Goal: Task Accomplishment & Management: Complete application form

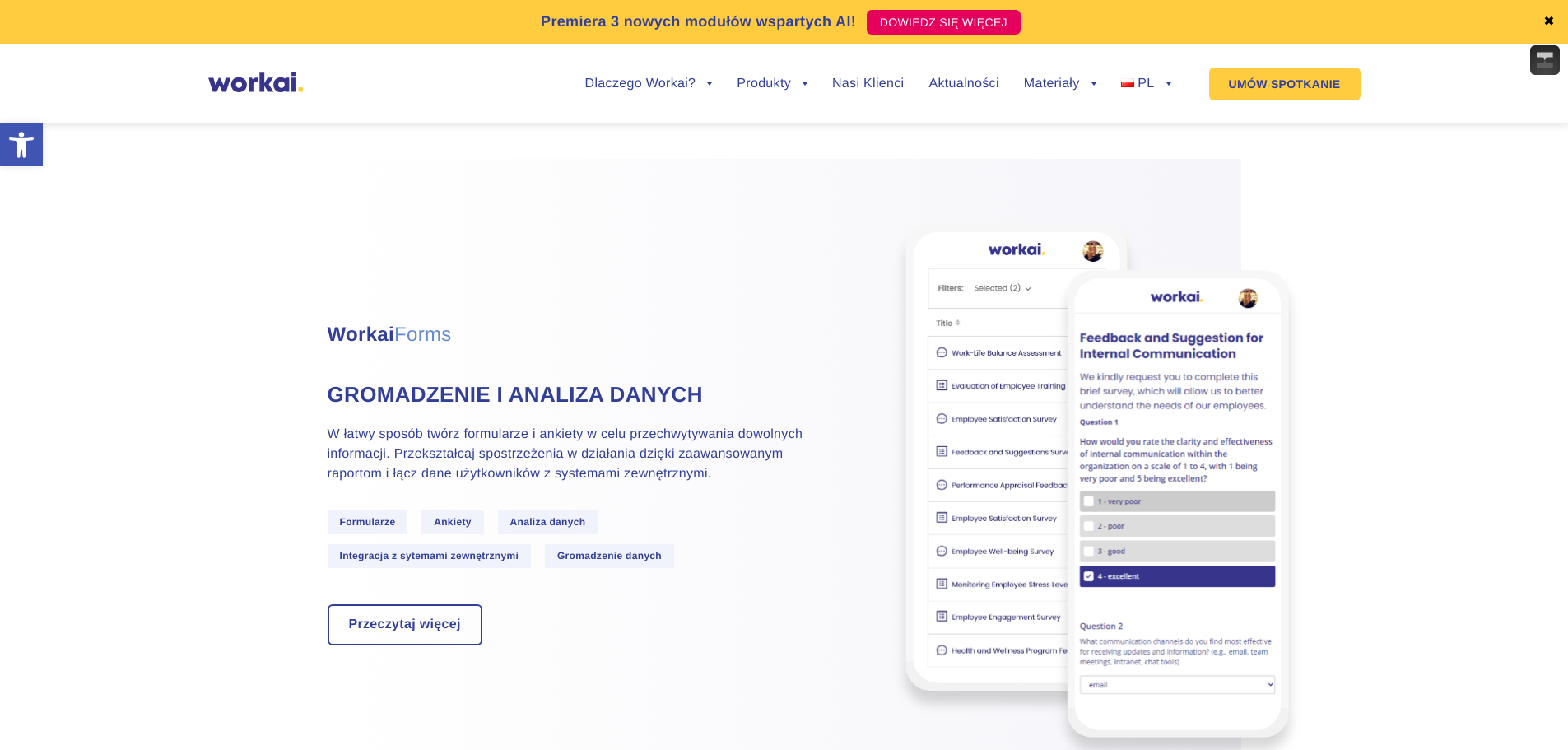
scroll to position [3622, 0]
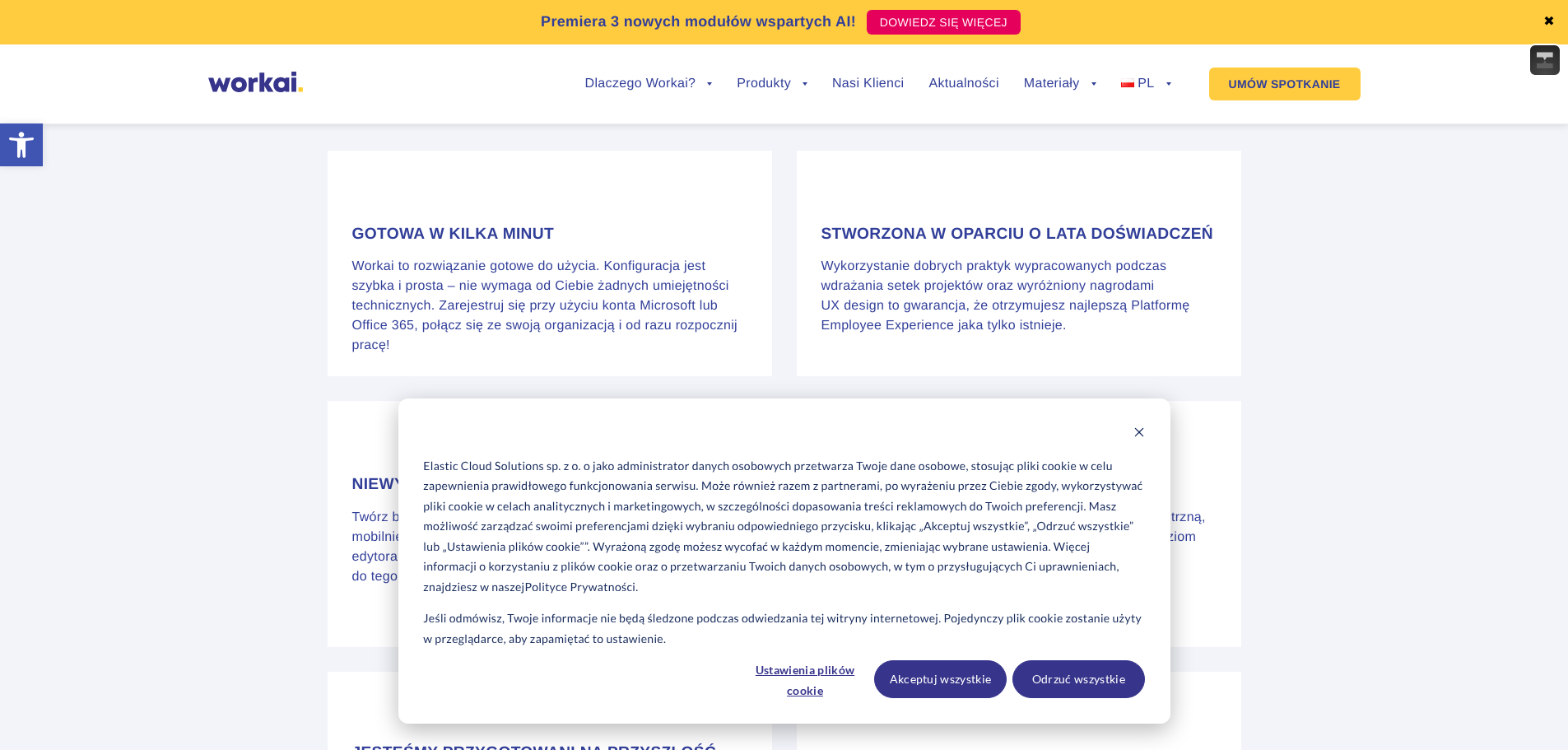
drag, startPoint x: 1442, startPoint y: 204, endPoint x: 1429, endPoint y: 545, distance: 341.2
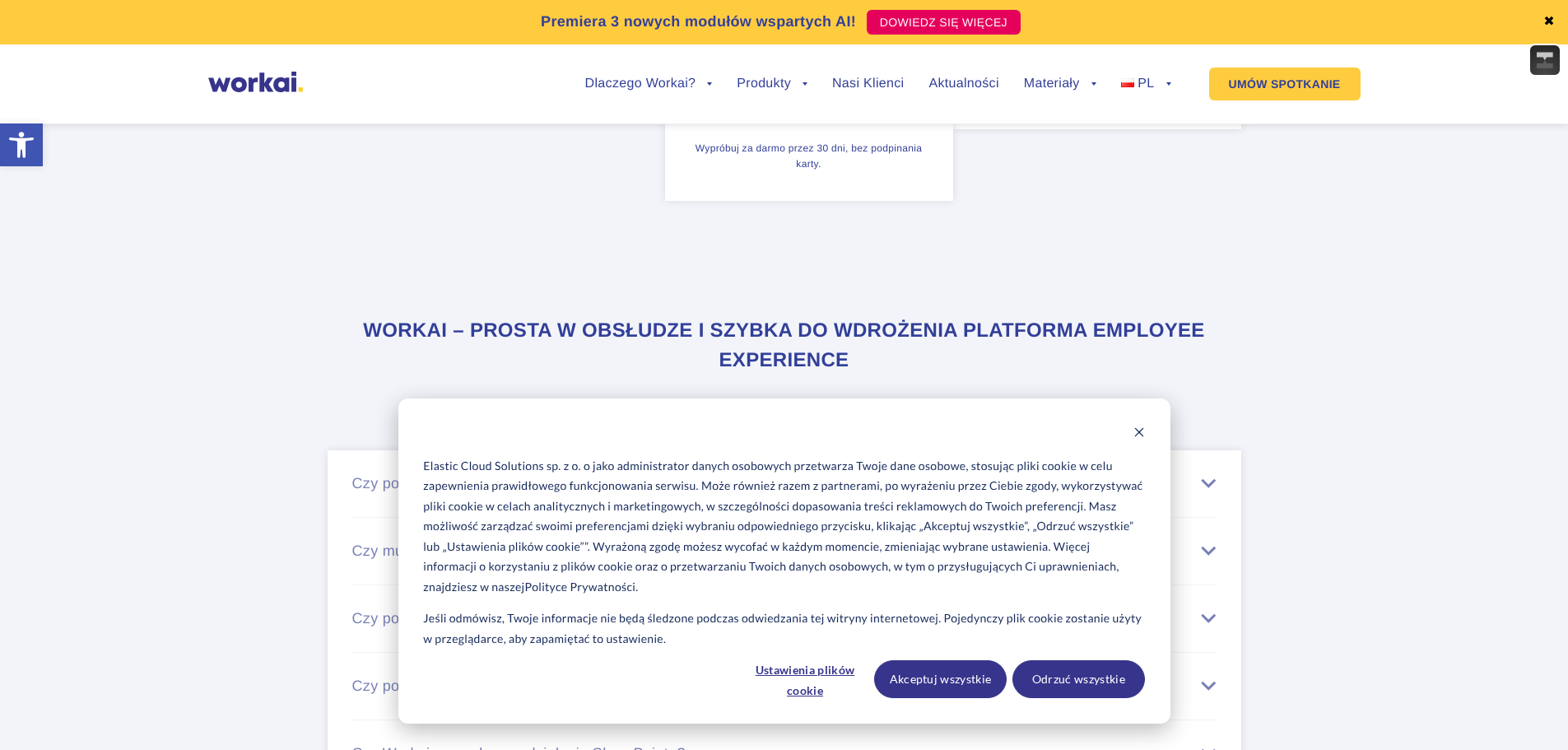
scroll to position [10400, 0]
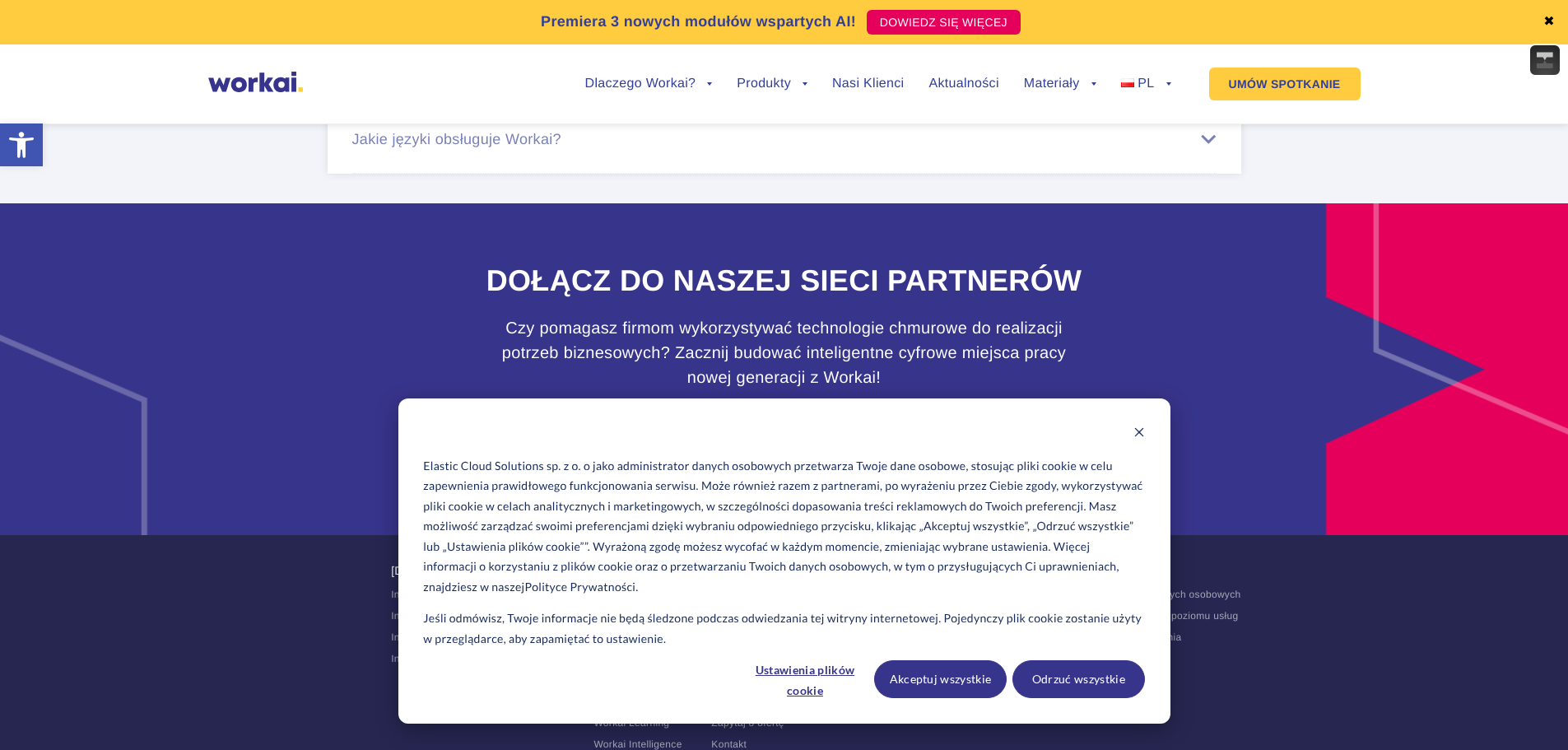
drag, startPoint x: 1370, startPoint y: 291, endPoint x: 1405, endPoint y: 709, distance: 419.5
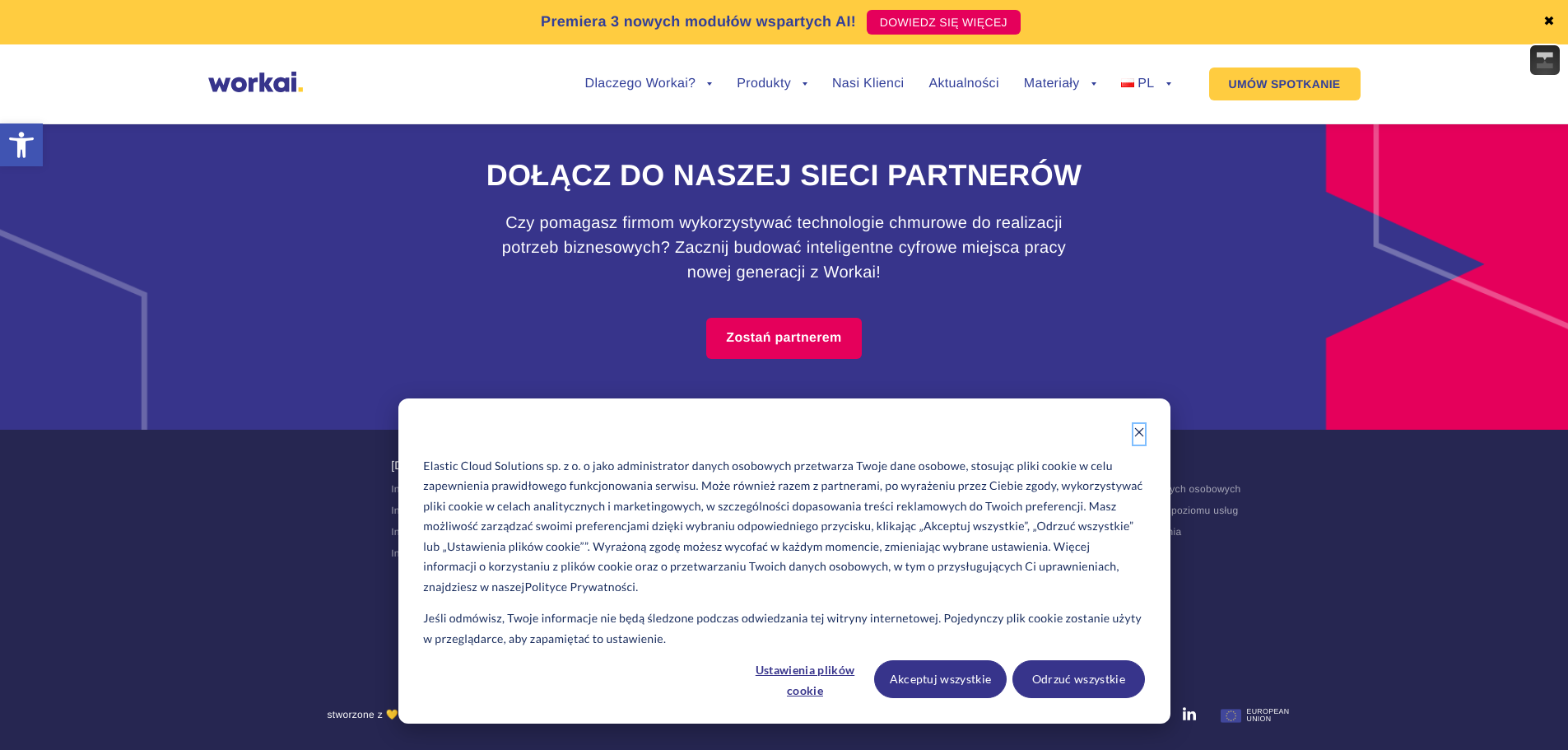
click at [1133, 429] on icon "Dismiss cookie banner" at bounding box center [1139, 432] width 12 height 12
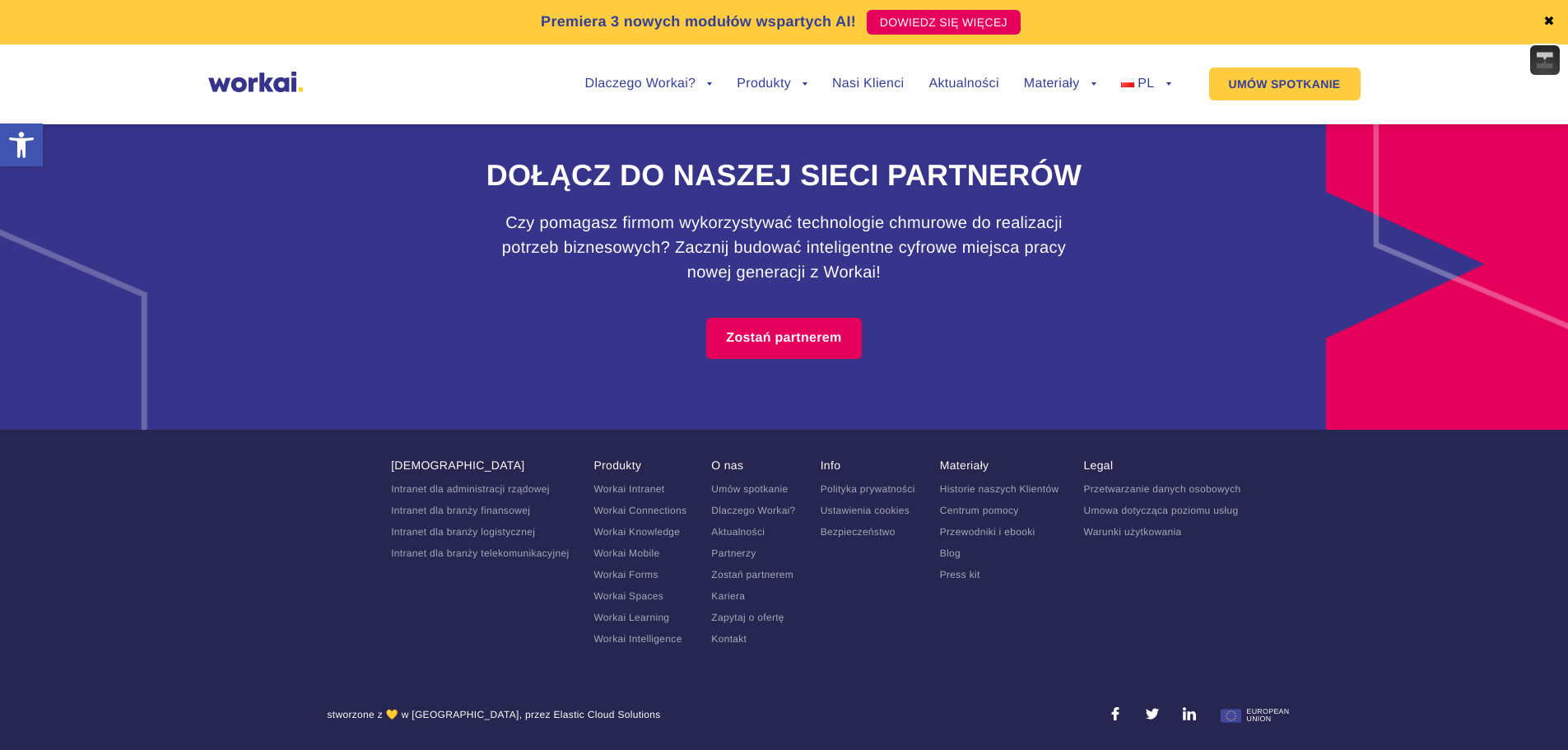
click at [737, 598] on link "Kariera" at bounding box center [729, 597] width 34 height 12
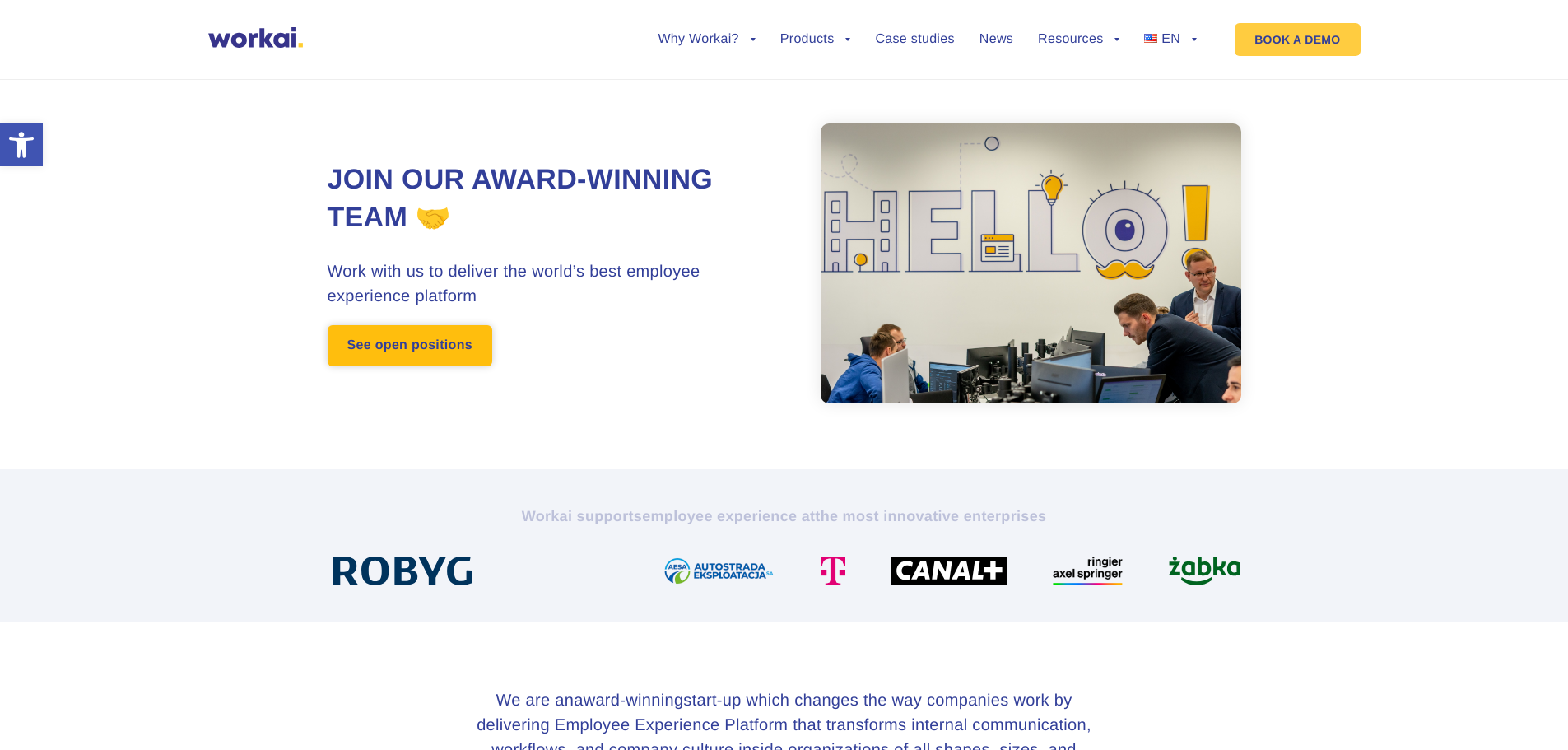
click at [398, 362] on link "See open positions" at bounding box center [409, 346] width 164 height 41
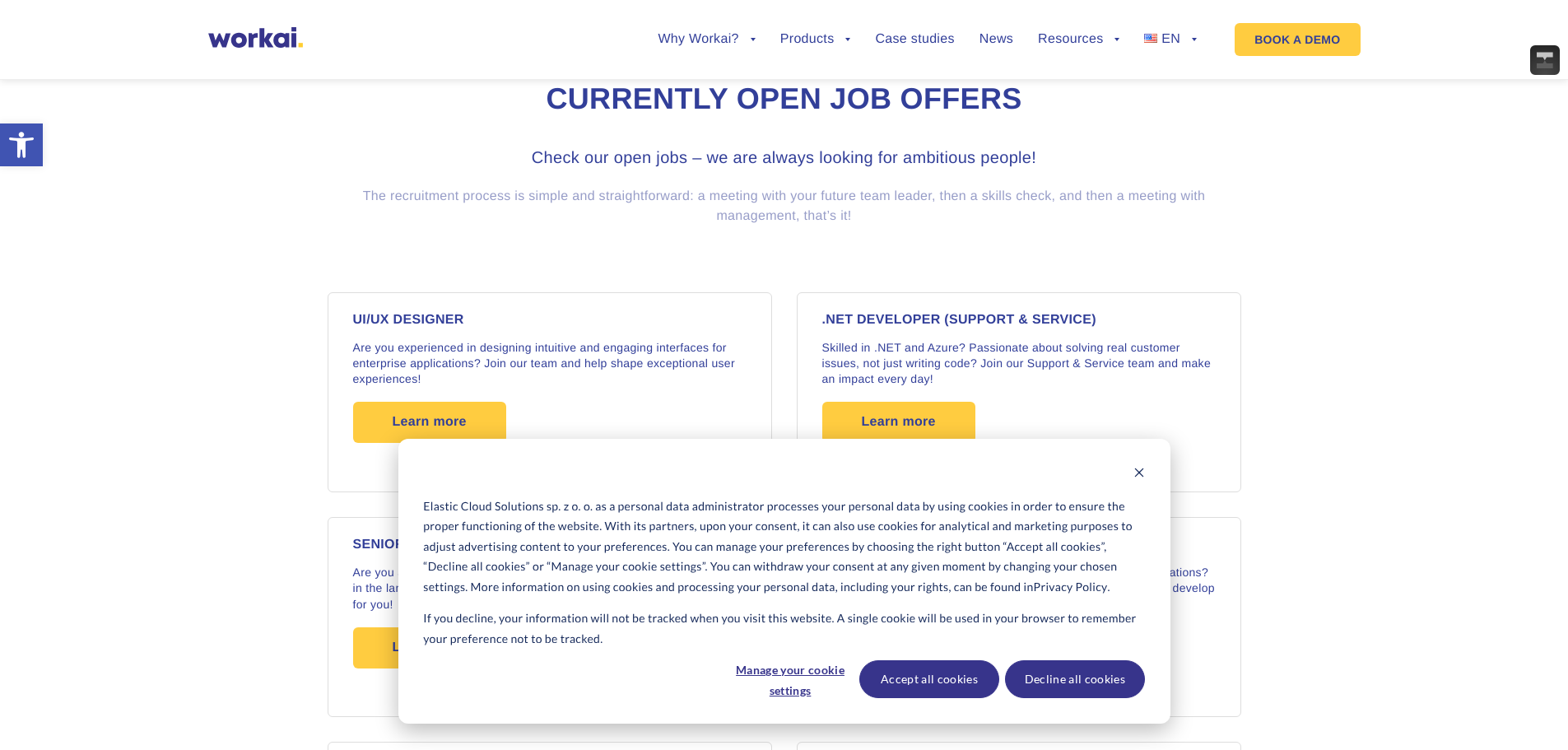
scroll to position [1270, 0]
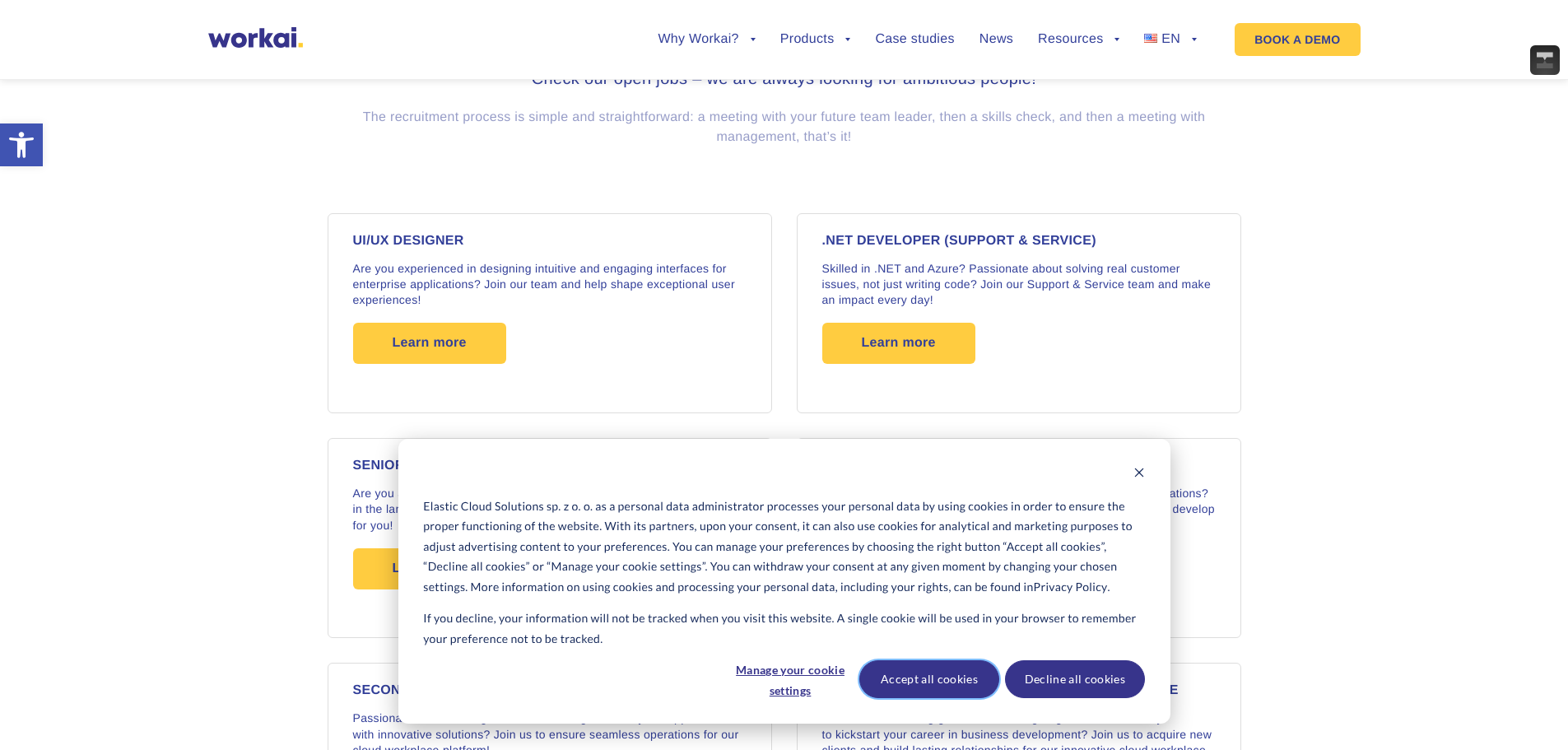
click at [981, 677] on button "Accept all cookies" at bounding box center [929, 679] width 140 height 38
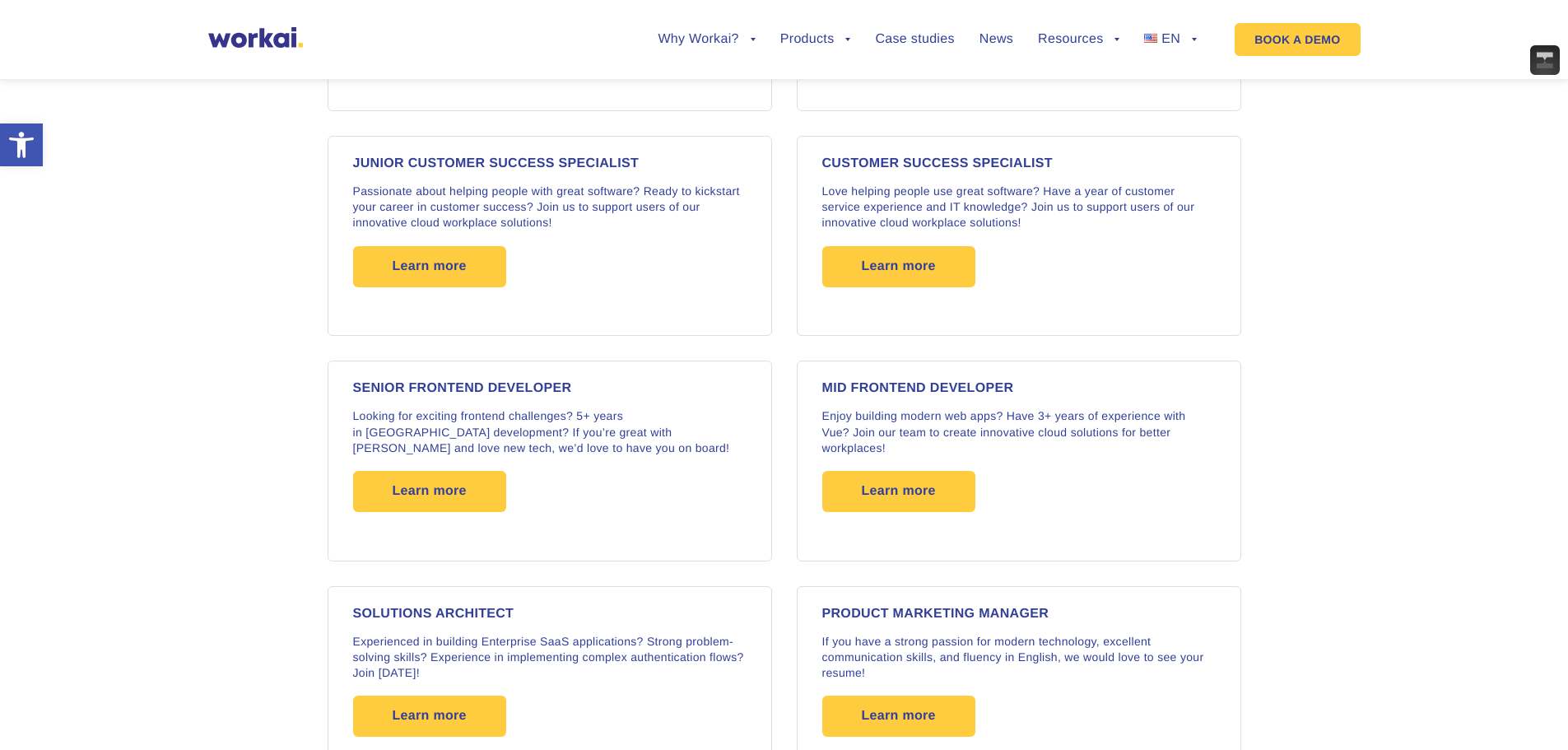
scroll to position [0, 0]
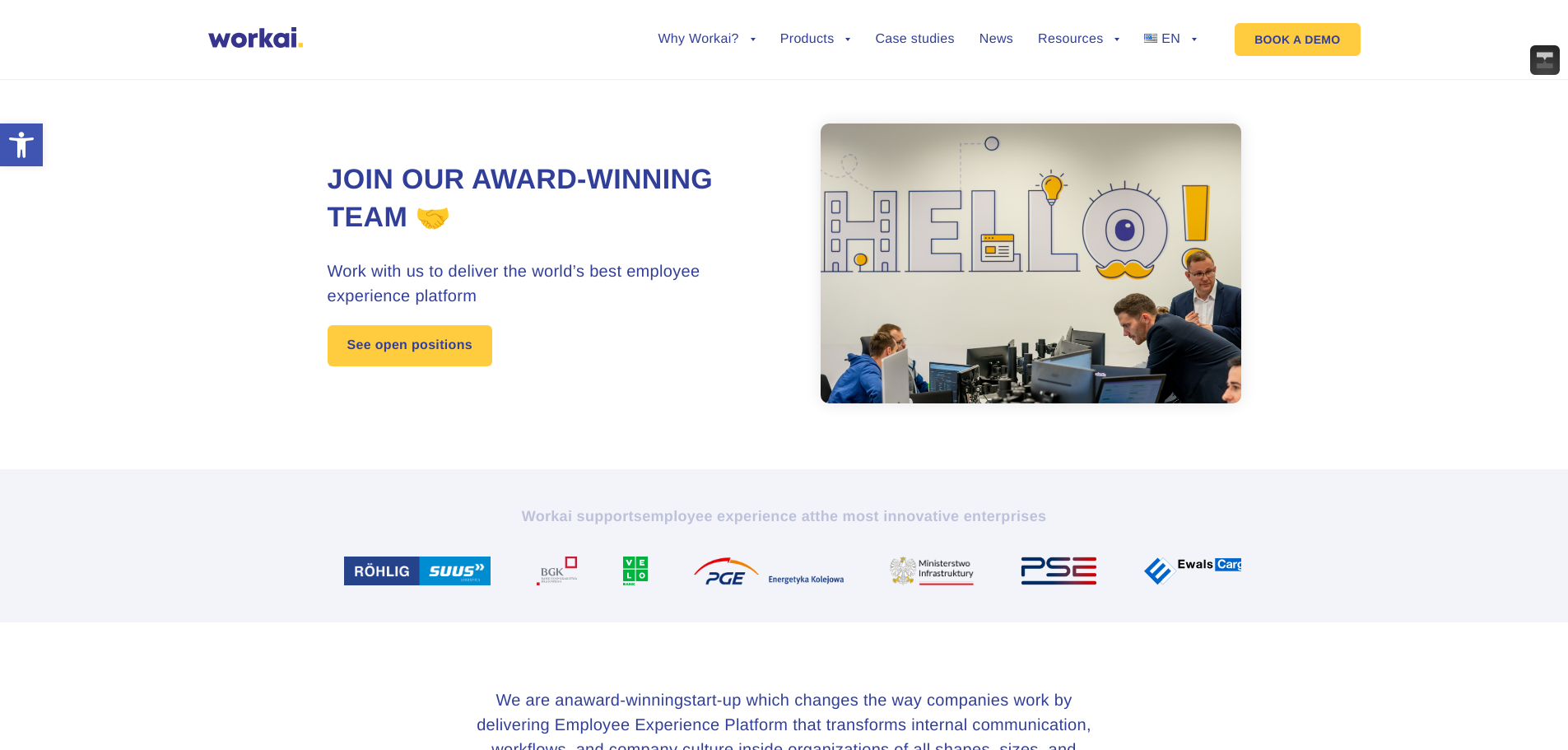
drag, startPoint x: 1231, startPoint y: 481, endPoint x: 887, endPoint y: -100, distance: 675.2
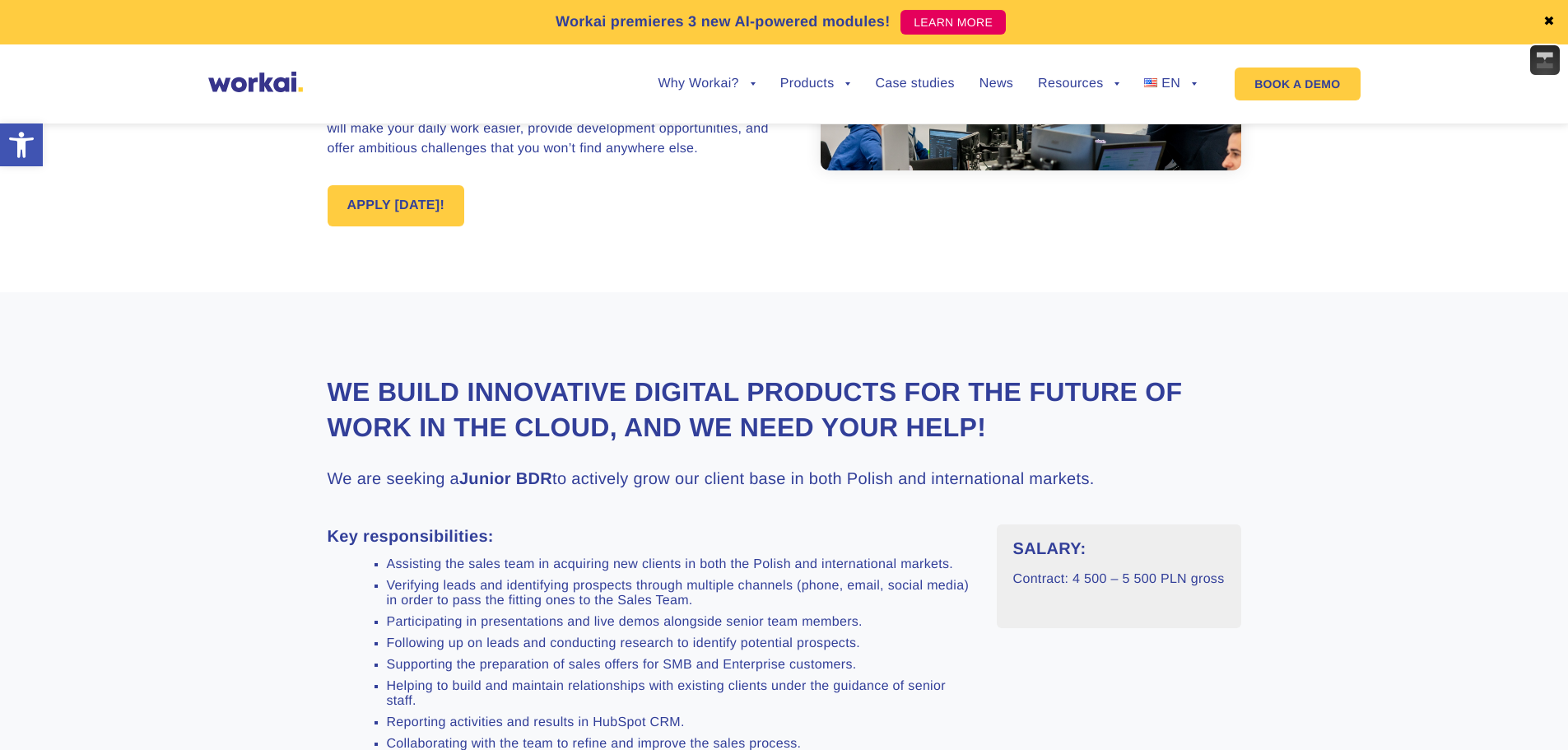
scroll to position [329, 0]
